Goal: Check status: Check status

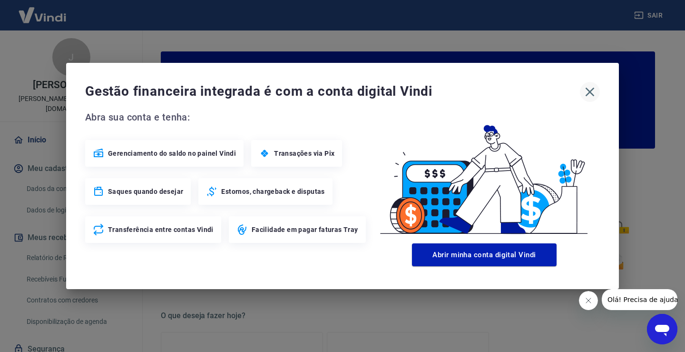
click at [591, 88] on icon "button" at bounding box center [589, 91] width 15 height 15
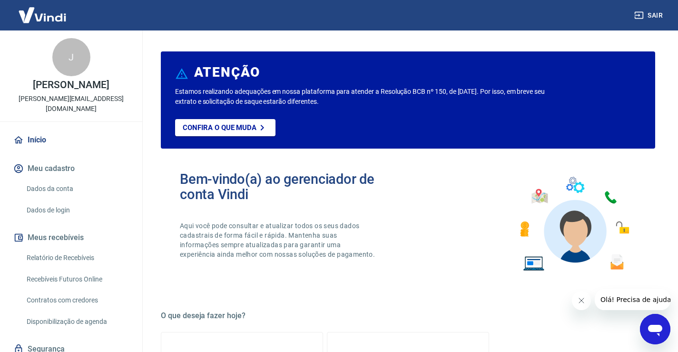
click at [81, 248] on link "Relatório de Recebíveis" at bounding box center [77, 258] width 108 height 20
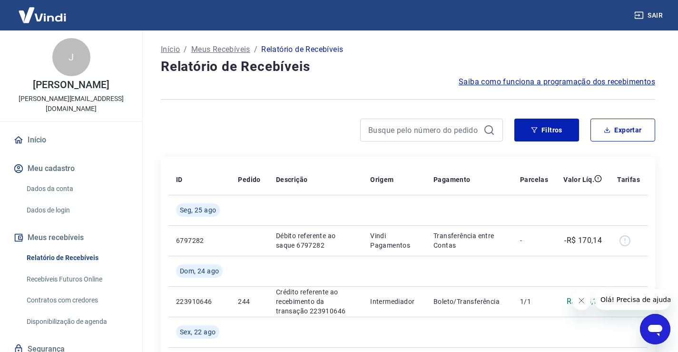
click at [74, 269] on link "Recebíveis Futuros Online" at bounding box center [77, 279] width 108 height 20
click at [559, 138] on button "Filtros" at bounding box center [546, 129] width 65 height 23
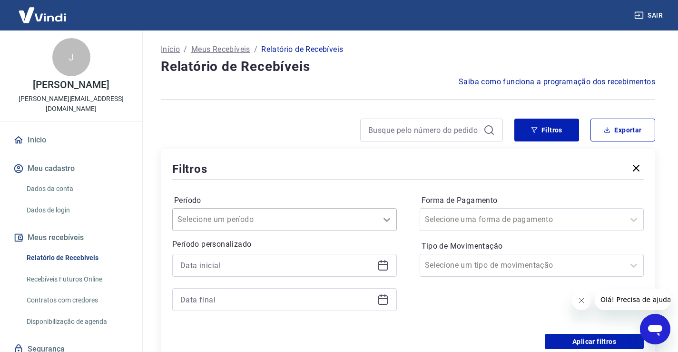
click at [385, 214] on div at bounding box center [386, 219] width 19 height 19
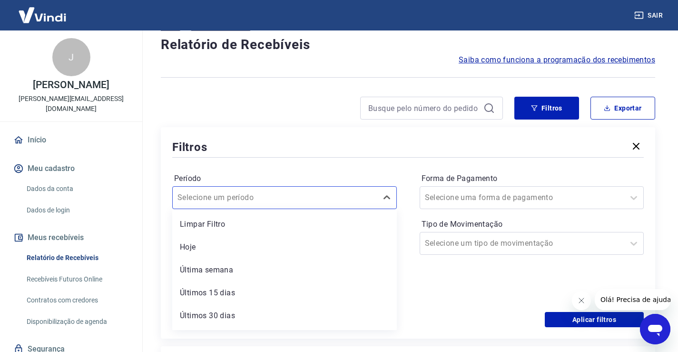
click at [363, 168] on div "Período option Limpar Filtro focused, 1 of 7. 7 results available. Use Up and D…" at bounding box center [408, 235] width 472 height 152
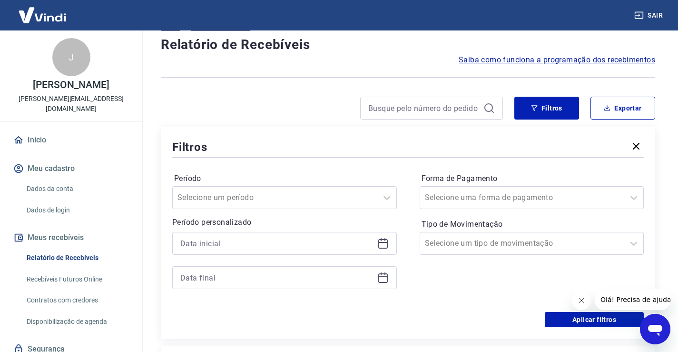
click at [386, 246] on icon at bounding box center [382, 242] width 11 height 11
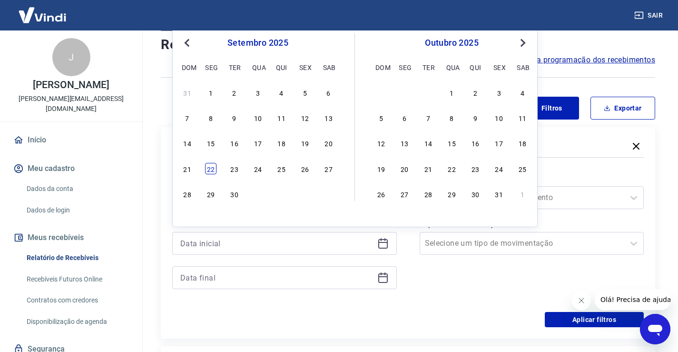
click at [211, 168] on div "22" at bounding box center [210, 168] width 11 height 11
type input "[DATE]"
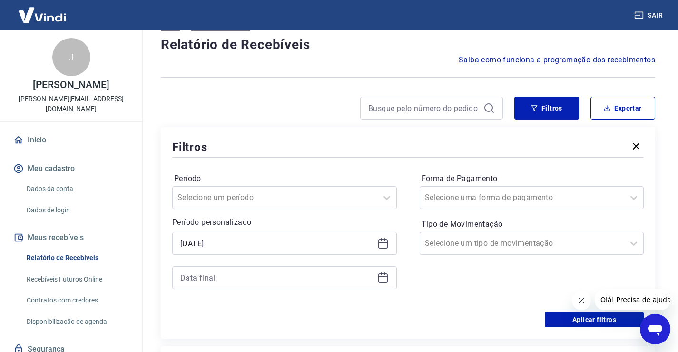
click at [376, 279] on div at bounding box center [284, 277] width 225 height 23
click at [386, 279] on icon at bounding box center [382, 277] width 11 height 11
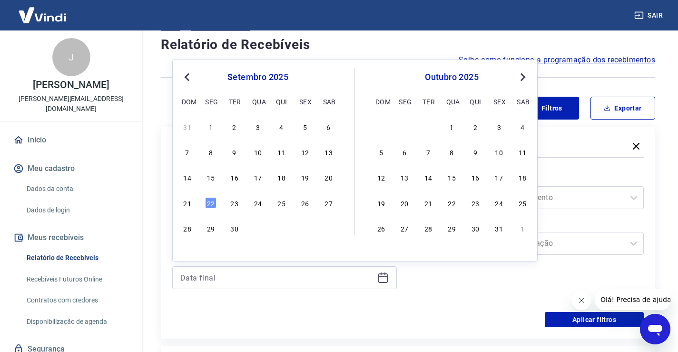
click at [522, 77] on span "Next Month" at bounding box center [522, 76] width 0 height 11
click at [263, 233] on div "31" at bounding box center [257, 227] width 11 height 11
click at [260, 233] on div "[DATE]" at bounding box center [284, 243] width 225 height 23
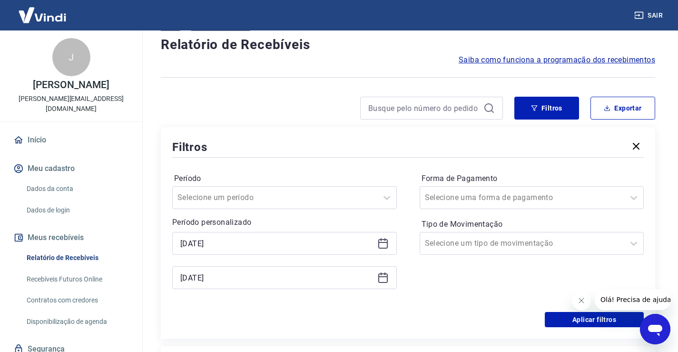
type input "[DATE]"
click at [259, 228] on div "Período personalizado Selected date: [DATE] [DATE] Selected date: [DATE] [DATE]" at bounding box center [284, 253] width 225 height 72
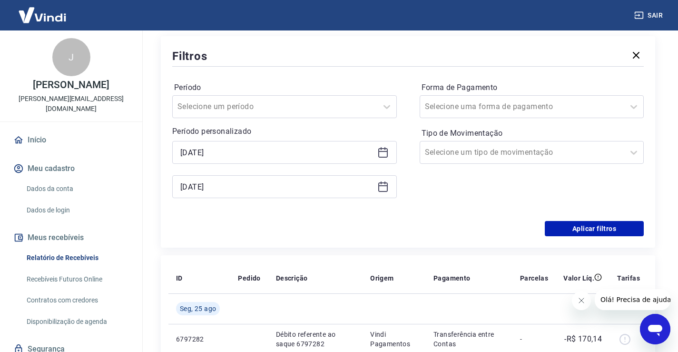
scroll to position [165, 0]
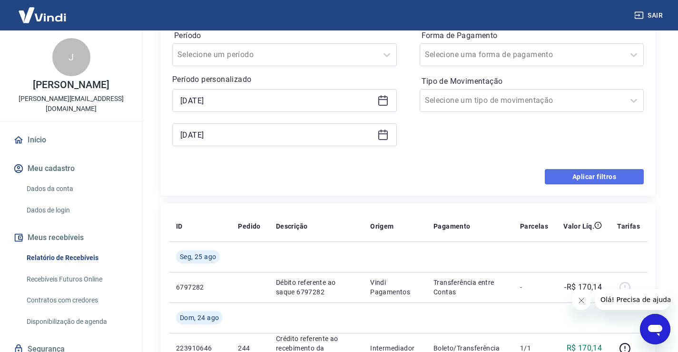
click at [597, 177] on button "Aplicar filtros" at bounding box center [594, 176] width 99 height 15
